Goal: Task Accomplishment & Management: Use online tool/utility

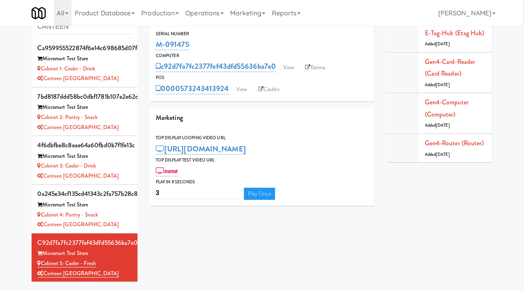
scroll to position [6, 0]
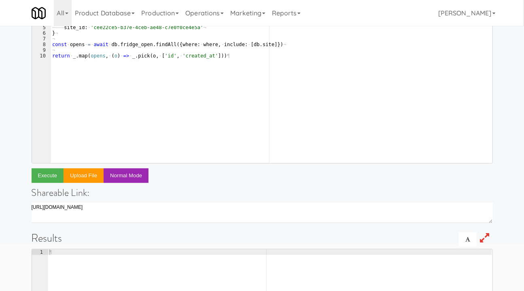
scroll to position [36, 0]
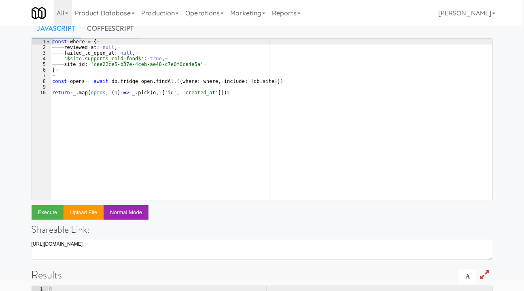
click at [178, 135] on div "const · where · = · { ¬ ———— reviewed_at : · null , ¬ ———— failed_to_open_at : …" at bounding box center [271, 125] width 441 height 172
type textarea "return _.map(opens, (o) => _.pick(o, ['id', 'created_at']))"
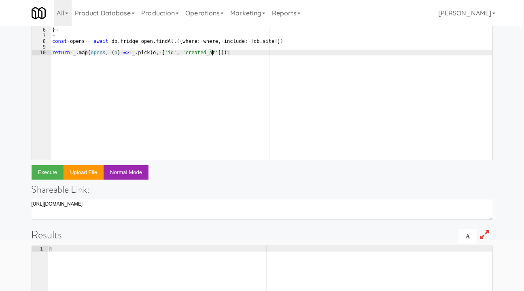
scroll to position [110, 0]
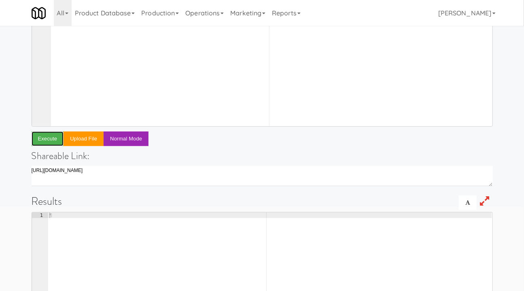
click at [42, 137] on button "Execute" at bounding box center [48, 138] width 32 height 15
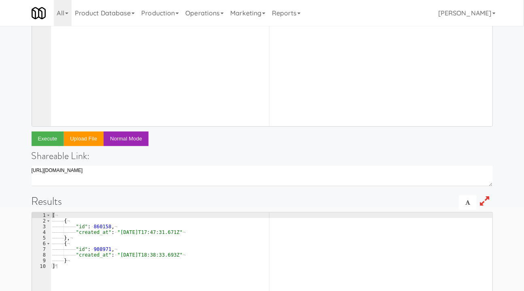
type textarea ""id": 860158,"
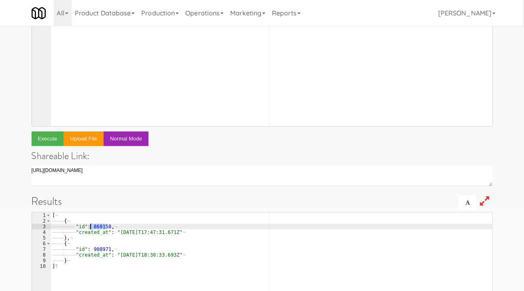
drag, startPoint x: 106, startPoint y: 225, endPoint x: 91, endPoint y: 224, distance: 14.6
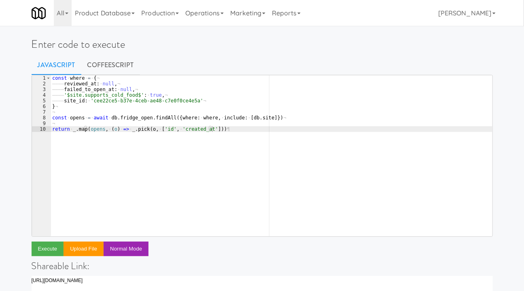
click at [247, 105] on div "const · where · = · { ¬ ———— reviewed_at : · null , ¬ ———— failed_to_open_at : …" at bounding box center [271, 161] width 441 height 172
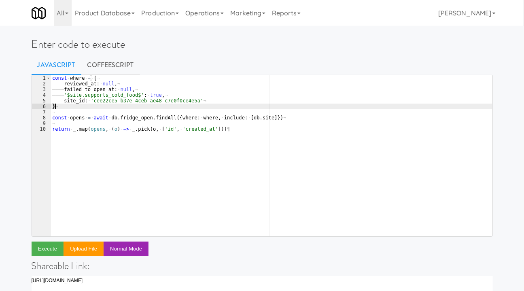
type textarea "return _.map(opens, (o) => _.pick(o, ['id', 'created_at']))"
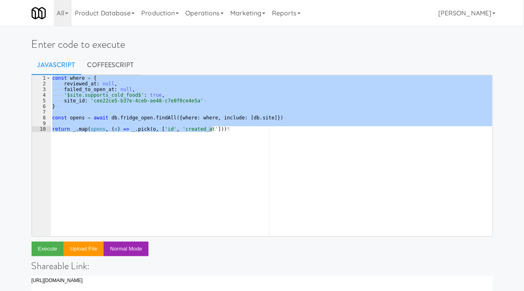
drag, startPoint x: 203, startPoint y: 14, endPoint x: 204, endPoint y: 20, distance: 6.5
click at [204, 15] on link "Operations" at bounding box center [204, 13] width 45 height 26
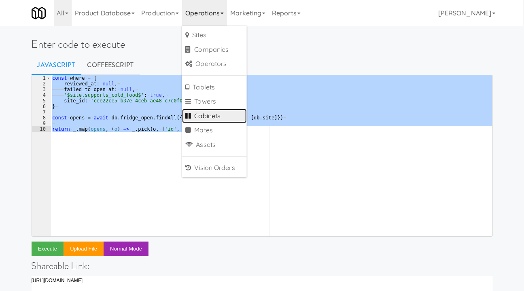
click at [218, 111] on link "Cabinets" at bounding box center [214, 116] width 65 height 15
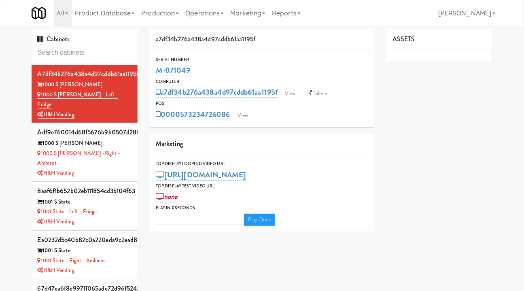
type input "3"
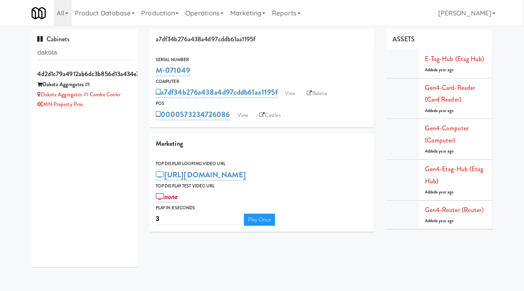
type input "dakota"
click at [108, 108] on div "MN Property Pros" at bounding box center [85, 104] width 94 height 10
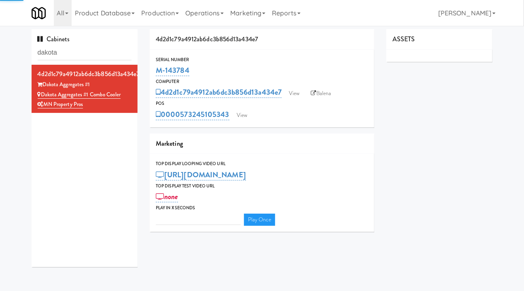
type input "3"
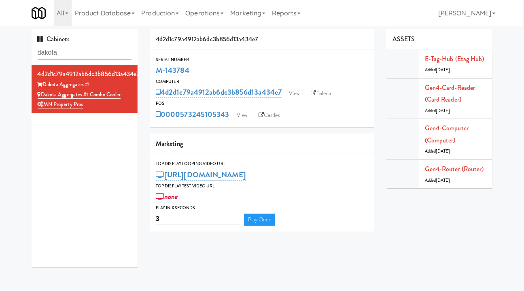
click at [83, 47] on input "dakota" at bounding box center [85, 52] width 94 height 15
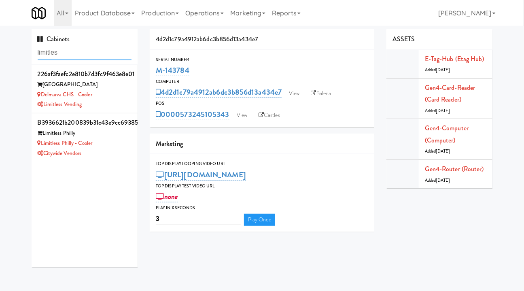
type input "limitles"
click at [120, 159] on li "b3936621b200839b31c43e9cc6938559 Limitless Philly Limitless Philly - Cooler Cit…" at bounding box center [85, 137] width 106 height 48
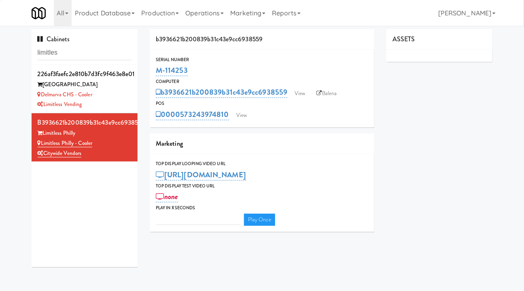
type input "3"
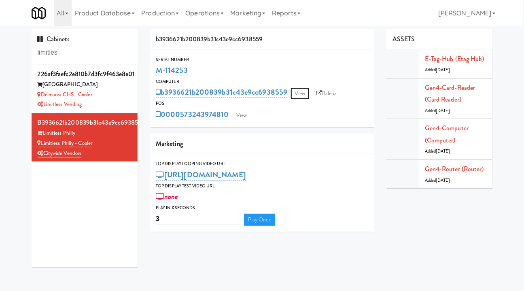
click at [302, 95] on link "View" at bounding box center [299, 93] width 19 height 12
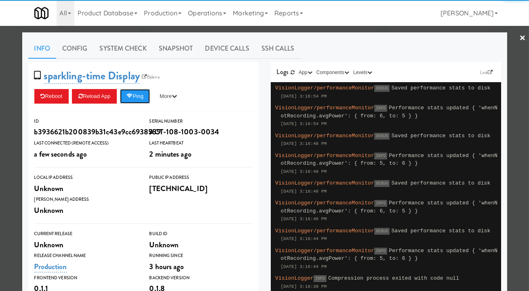
click at [141, 98] on button "Ping" at bounding box center [135, 96] width 30 height 15
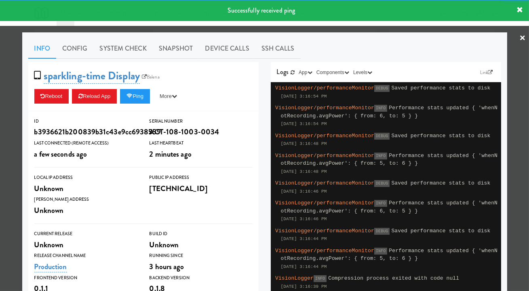
click at [121, 53] on link "System Check" at bounding box center [123, 48] width 59 height 20
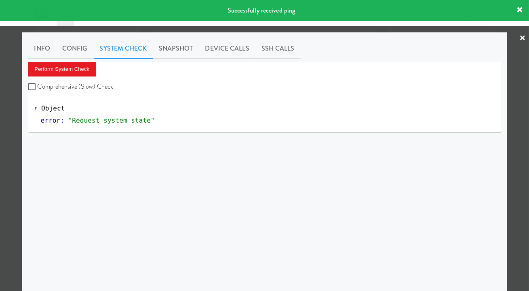
click at [84, 84] on label "Comprehensive (Slow) Check" at bounding box center [70, 86] width 85 height 12
click at [38, 84] on input "Comprehensive (Slow) Check" at bounding box center [32, 87] width 9 height 6
checkbox input "true"
click at [77, 73] on button "Perform System Check" at bounding box center [62, 69] width 68 height 15
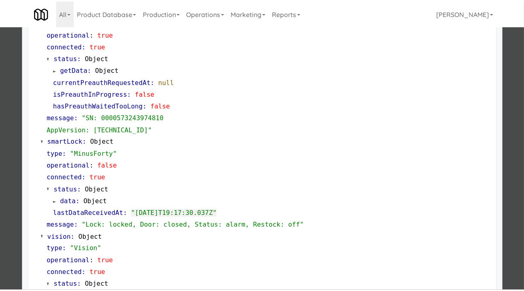
scroll to position [147, 0]
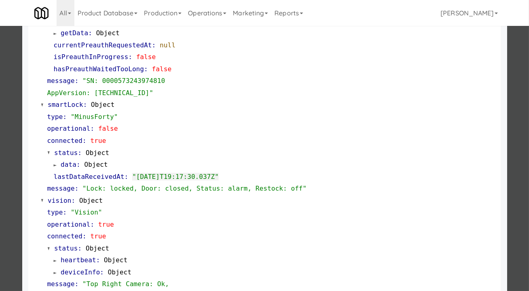
click at [508, 163] on div at bounding box center [264, 145] width 529 height 291
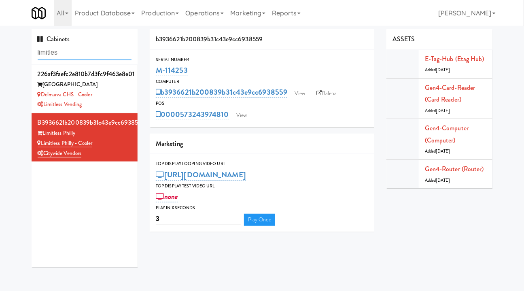
click at [74, 51] on input "limitles" at bounding box center [85, 52] width 94 height 15
paste input "M-156481"
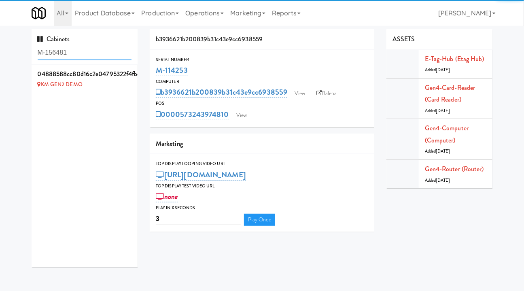
type input "M-156481"
click at [114, 90] on li "04888588cc80d16c2e04795322f4fbeb KM GEN2 DEMO" at bounding box center [85, 79] width 106 height 28
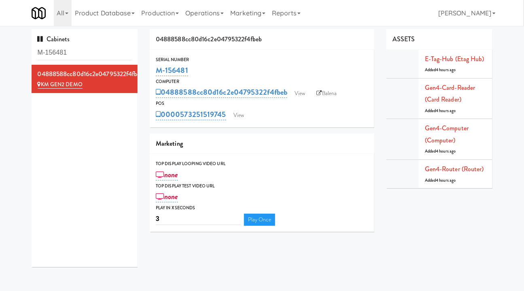
drag, startPoint x: 227, startPoint y: 121, endPoint x: 182, endPoint y: 122, distance: 45.7
click at [182, 122] on div "Serial Number M-156481 Computer 04888588cc80d16c2e04795322f4fbeb View Balena PO…" at bounding box center [262, 89] width 224 height 78
copy link "573251519745"
click at [238, 116] on link "View" at bounding box center [238, 115] width 19 height 12
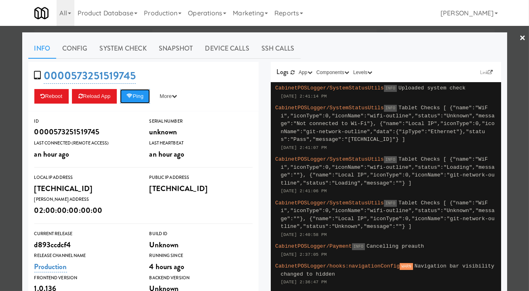
click at [139, 97] on button "Ping" at bounding box center [135, 96] width 30 height 15
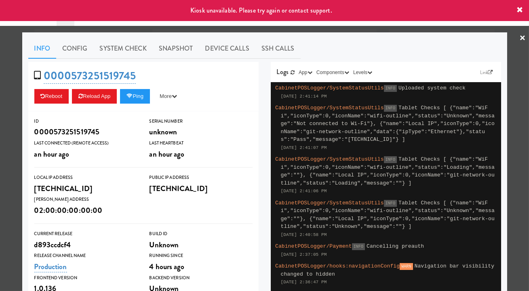
click at [312, 31] on div at bounding box center [264, 145] width 529 height 291
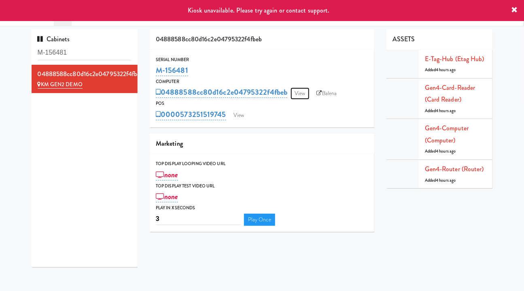
click at [296, 97] on link "View" at bounding box center [299, 93] width 19 height 12
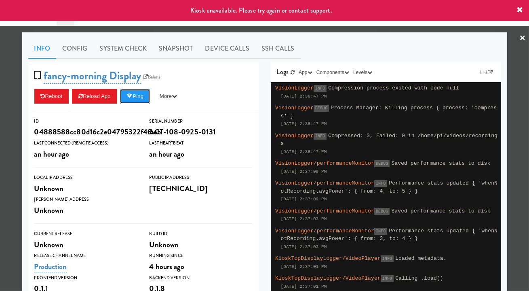
click at [135, 97] on button "Ping" at bounding box center [135, 96] width 30 height 15
click at [420, 30] on div at bounding box center [264, 145] width 529 height 291
